Goal: Information Seeking & Learning: Learn about a topic

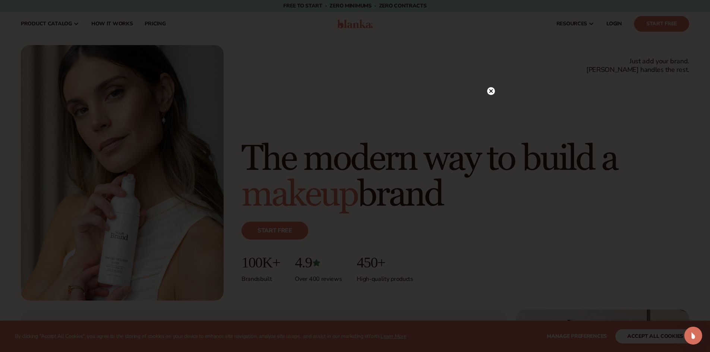
click at [489, 90] on circle at bounding box center [491, 91] width 8 height 8
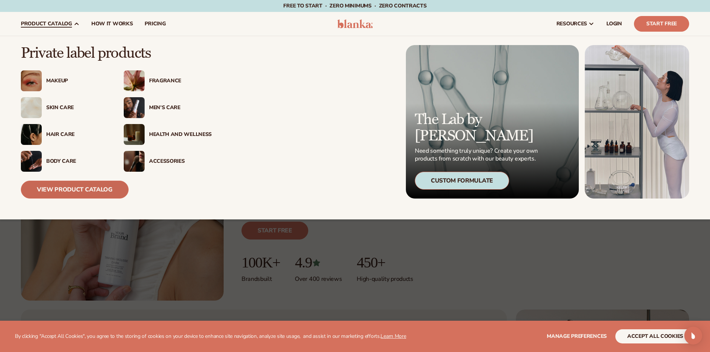
click at [63, 187] on link "View Product Catalog" at bounding box center [75, 190] width 108 height 18
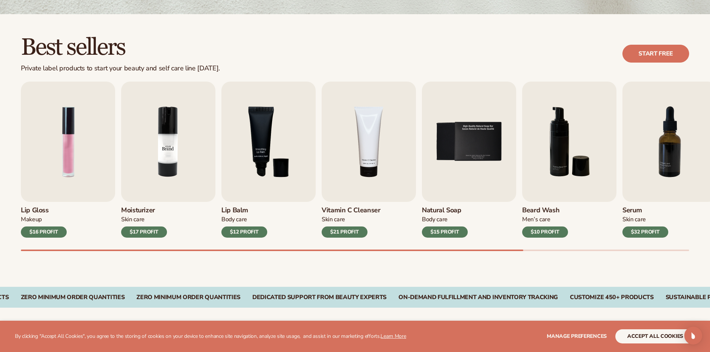
scroll to position [186, 0]
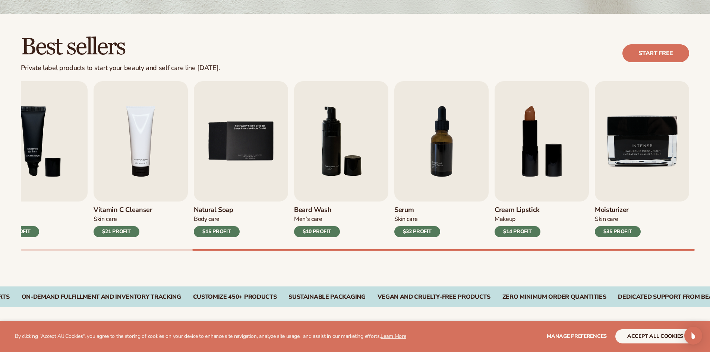
click at [400, 212] on h3 "Serum" at bounding box center [417, 210] width 46 height 8
click at [444, 180] on img "7 / 9" at bounding box center [441, 141] width 94 height 120
click at [427, 234] on div "$32 PROFIT" at bounding box center [417, 231] width 46 height 11
click at [439, 157] on img "7 / 9" at bounding box center [441, 141] width 94 height 120
